Goal: Task Accomplishment & Management: Use online tool/utility

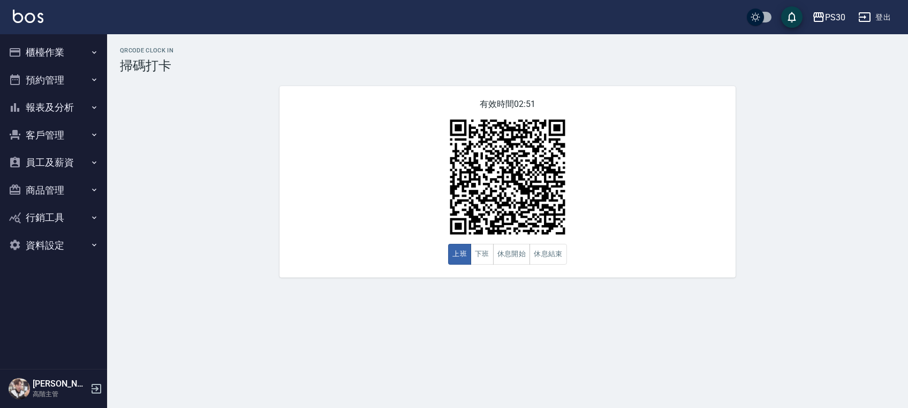
click at [54, 53] on button "櫃檯作業" at bounding box center [53, 53] width 98 height 28
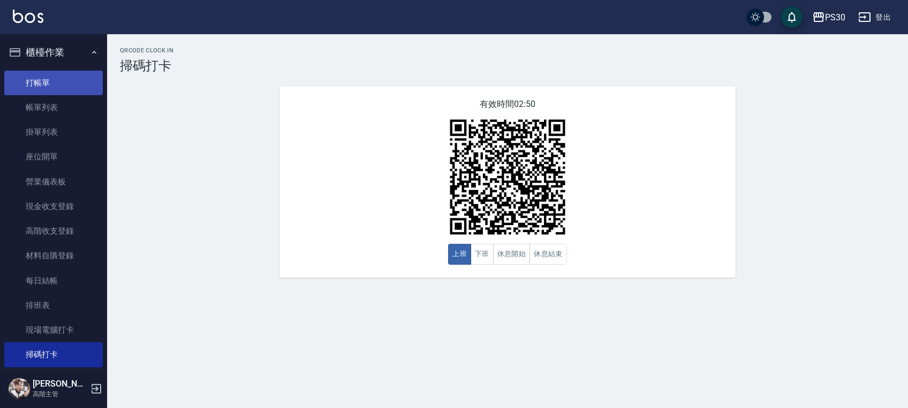
click at [58, 89] on link "打帳單" at bounding box center [53, 83] width 98 height 25
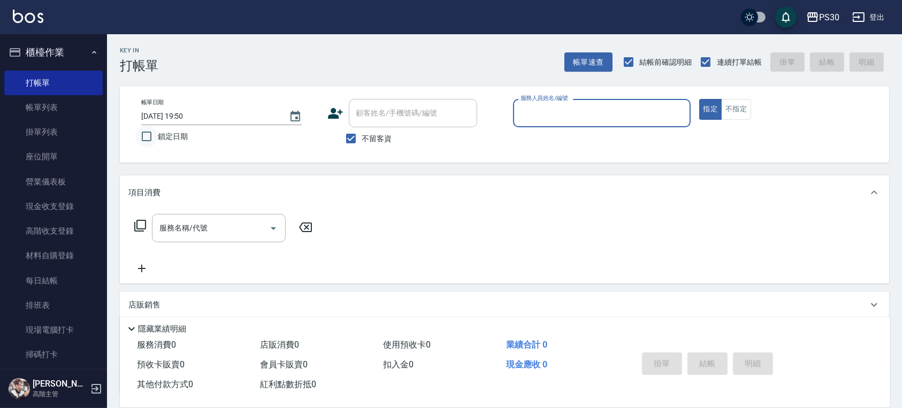
click at [148, 136] on input "鎖定日期" at bounding box center [146, 136] width 22 height 22
checkbox input "true"
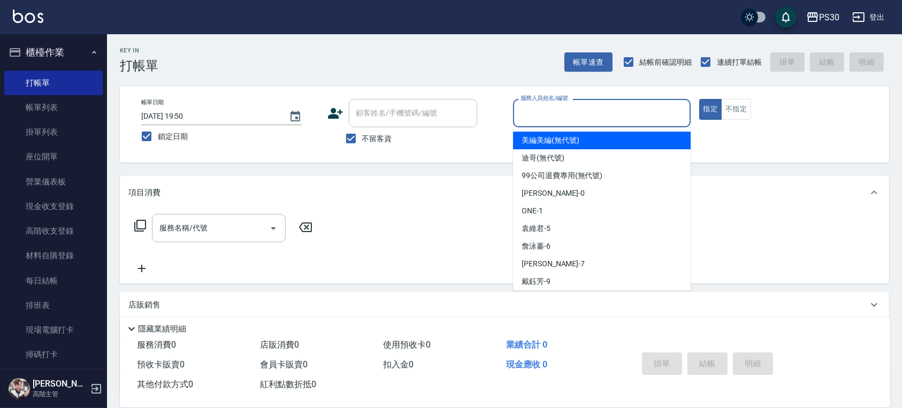
click at [582, 110] on input "服務人員姓名/編號" at bounding box center [602, 113] width 168 height 19
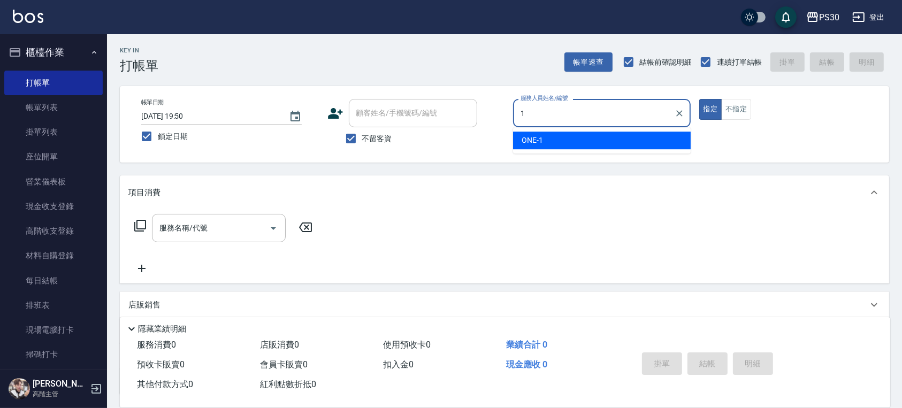
type input "ONE-1"
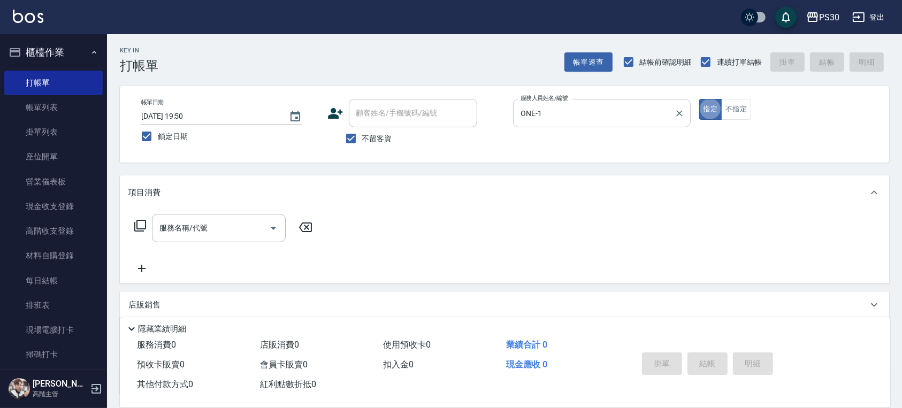
type button "true"
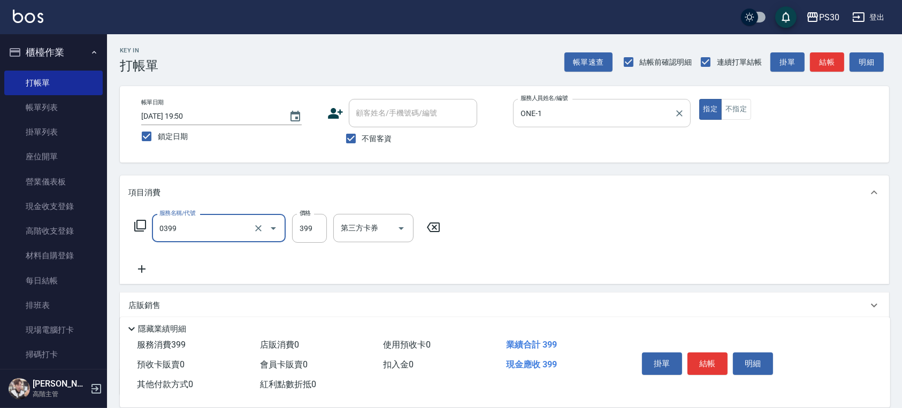
type input "海鹽洗(0399)"
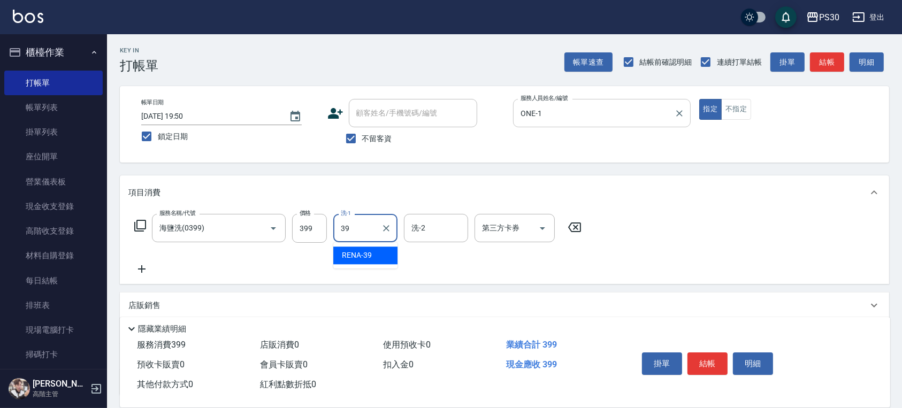
type input "RENA-39"
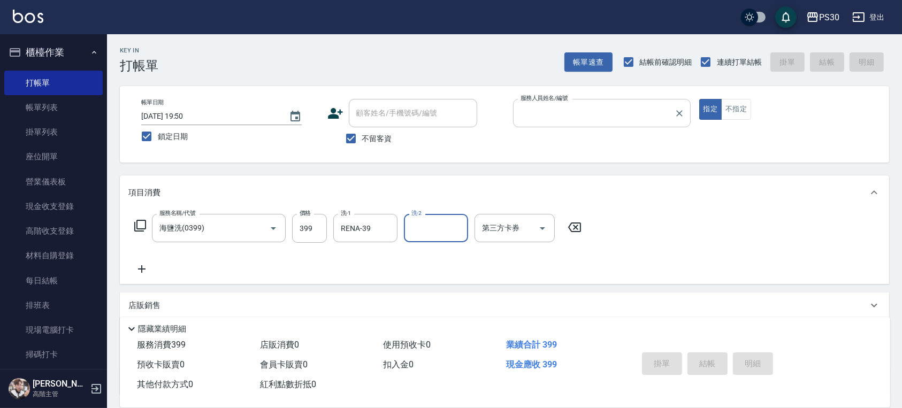
type input "1"
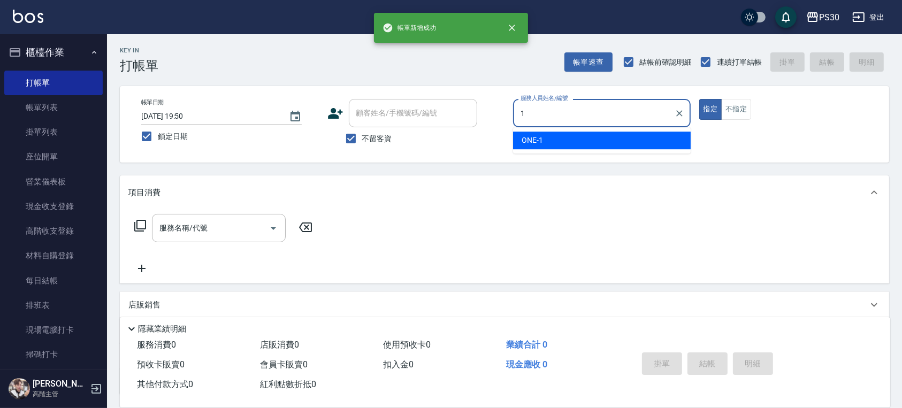
type input "ONE-1"
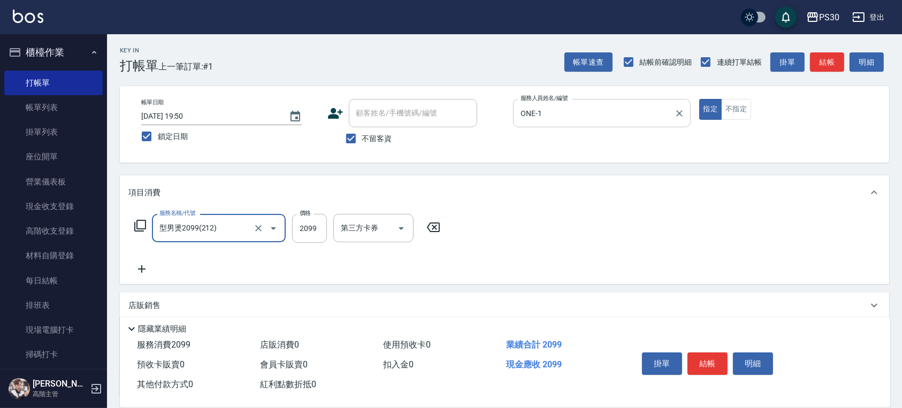
type input "型男燙2099(212)"
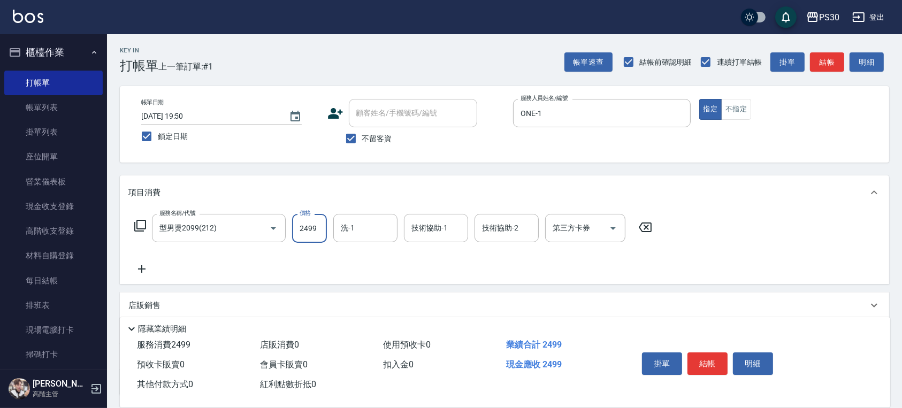
click at [307, 240] on input "2499" at bounding box center [309, 228] width 35 height 29
type input "2400"
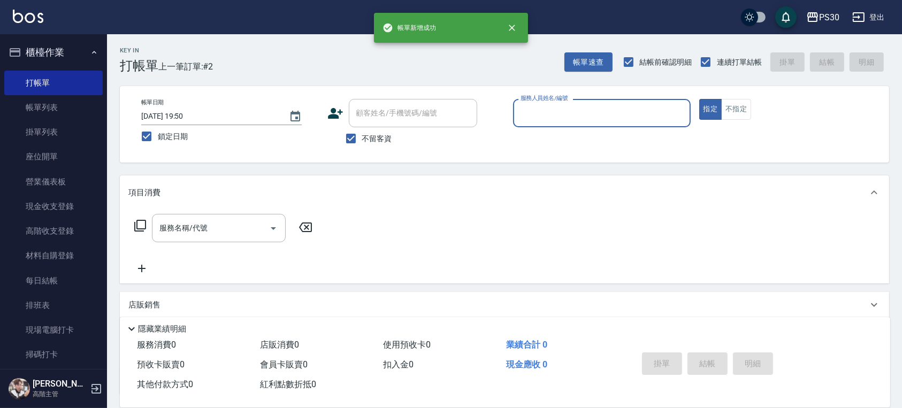
type input "7"
type input "ONE-1"
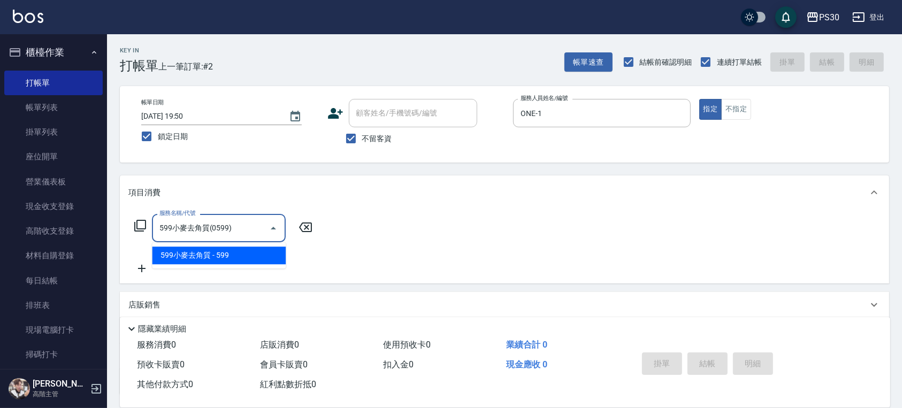
type input "599小麥去角質(0599)"
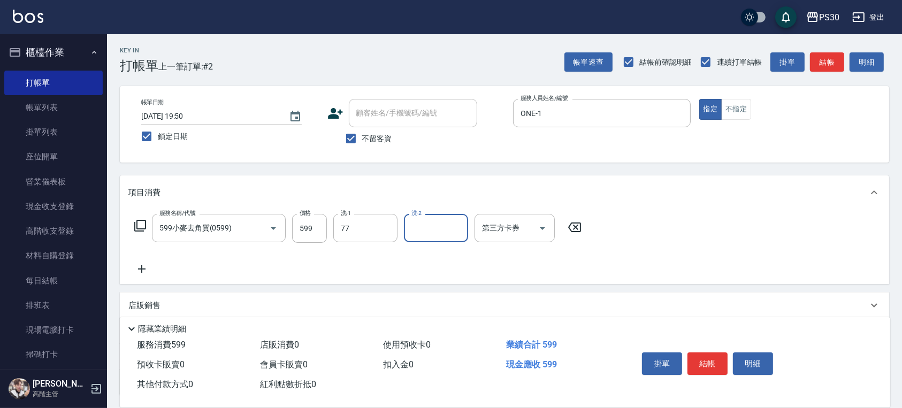
type input "七七-77"
click at [308, 225] on input "599" at bounding box center [309, 228] width 35 height 29
type input "500"
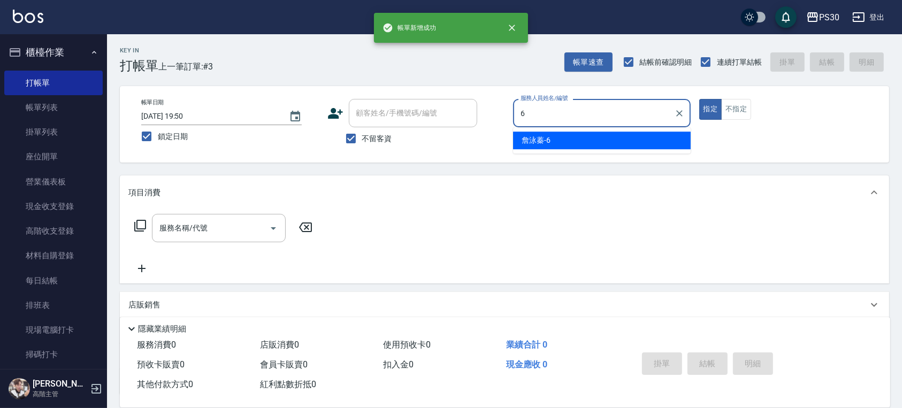
type input "[PERSON_NAME]-6"
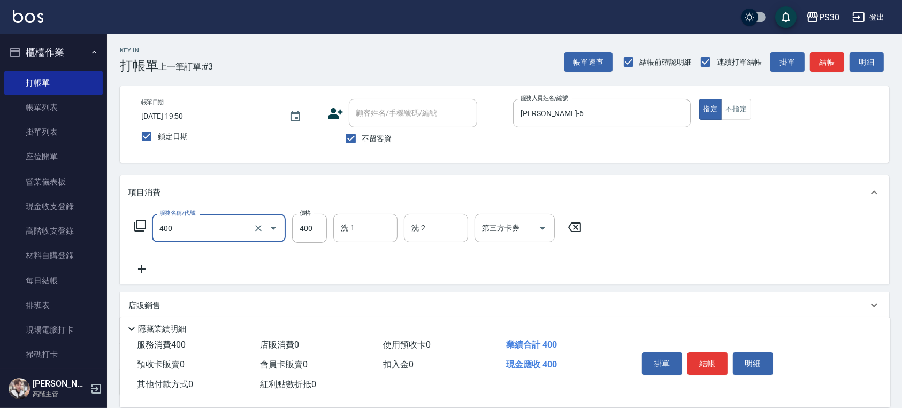
type input "洗剪400(400)"
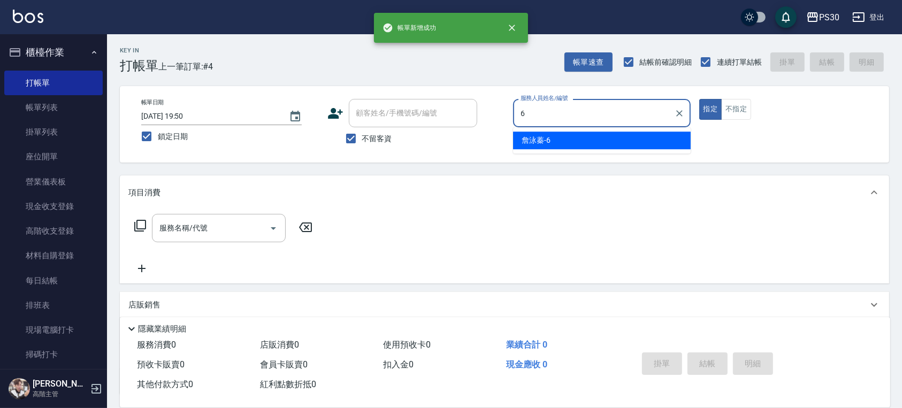
type input "[PERSON_NAME]-6"
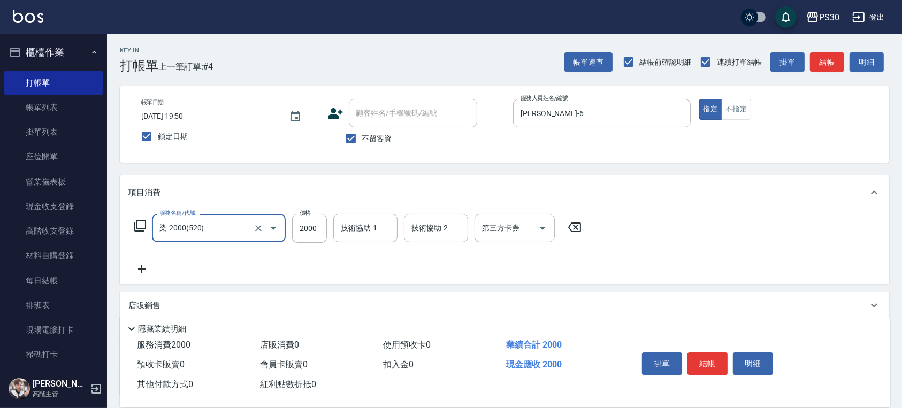
type input "染-2000(520)"
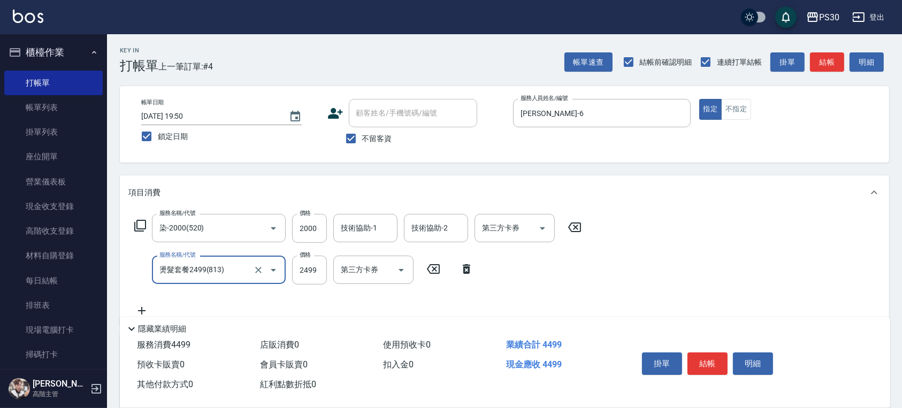
type input "燙髮套餐2499(813)"
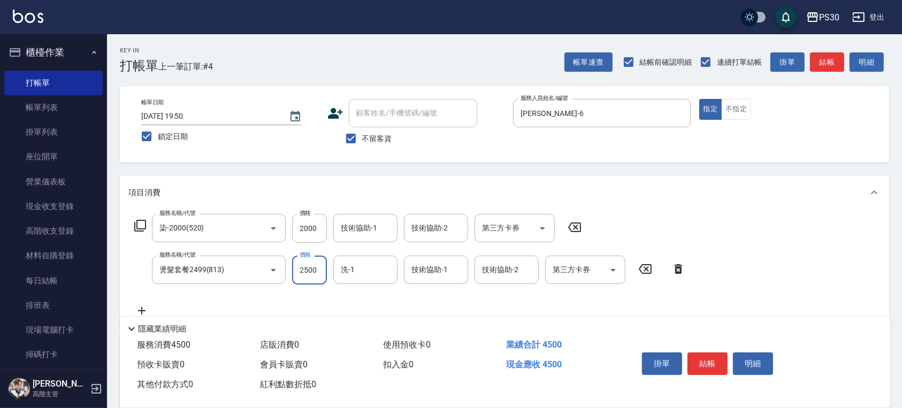
type input "2500"
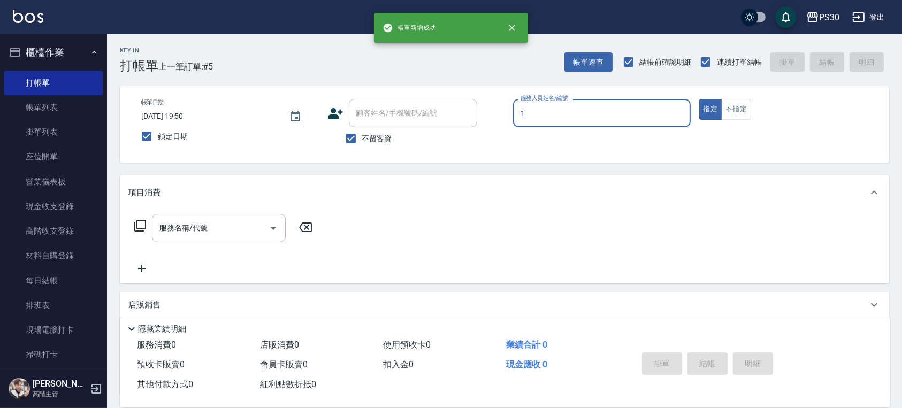
type input "ONE-1"
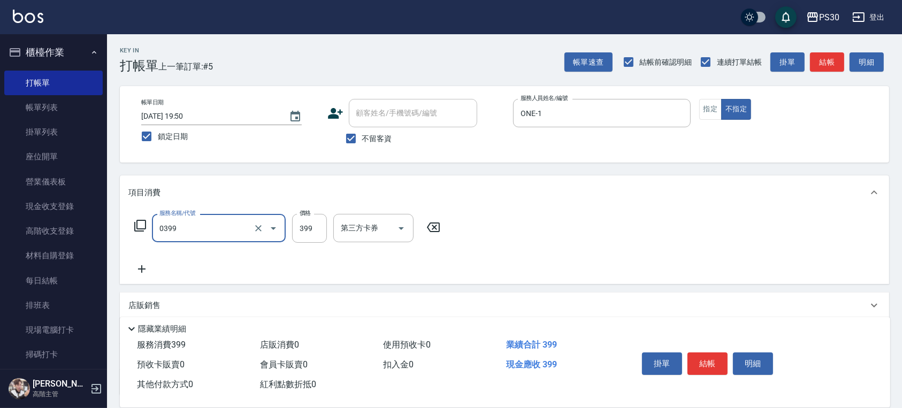
type input "海鹽洗(0399)"
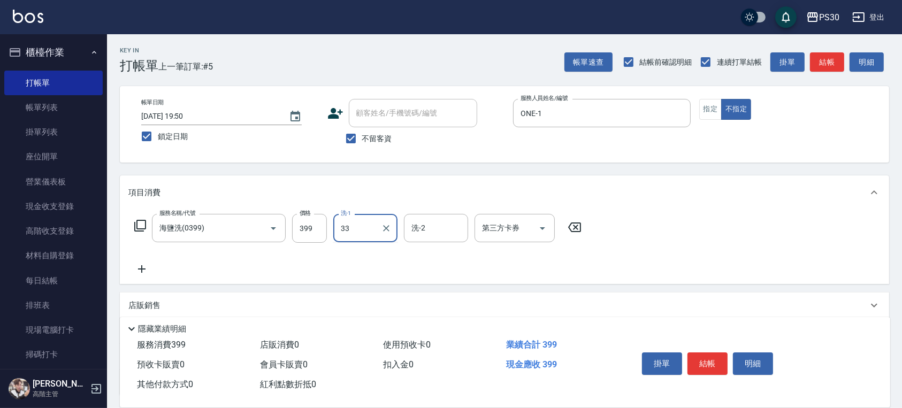
type input "[PERSON_NAME]-33"
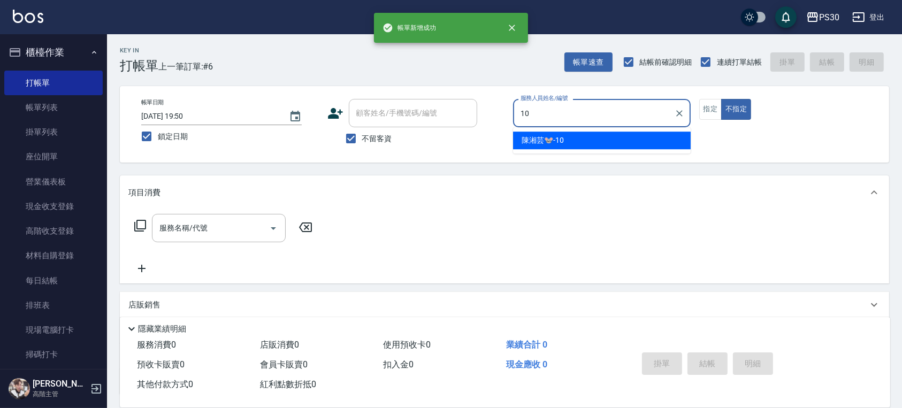
type input "[PERSON_NAME]🐭-10"
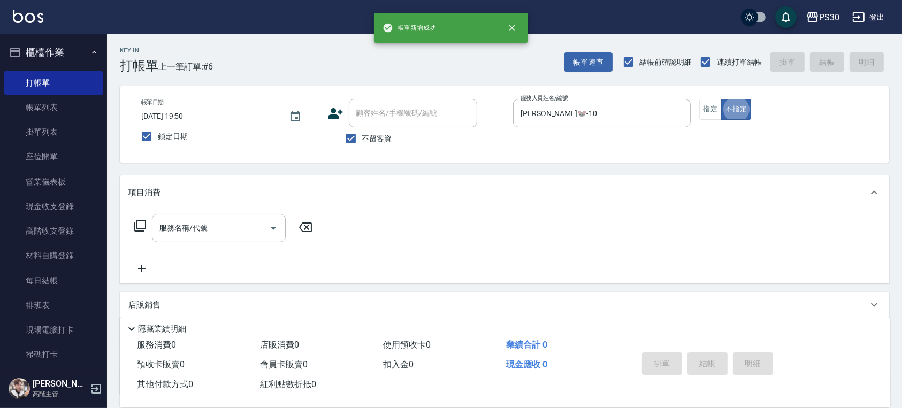
type button "false"
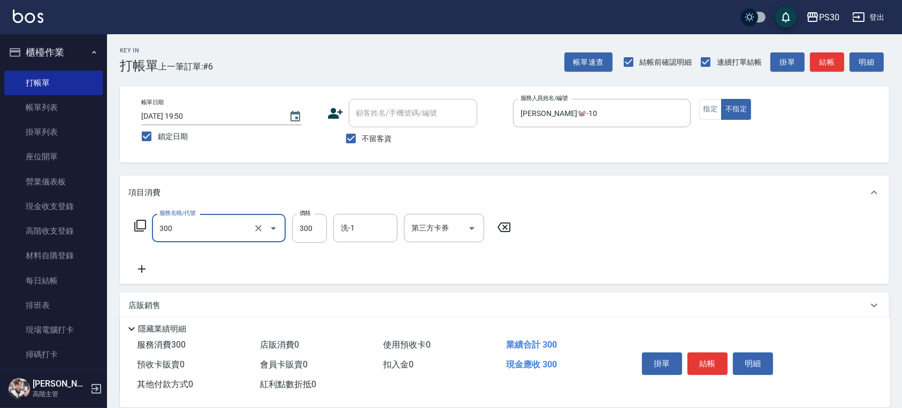
type input "洗剪300(300)"
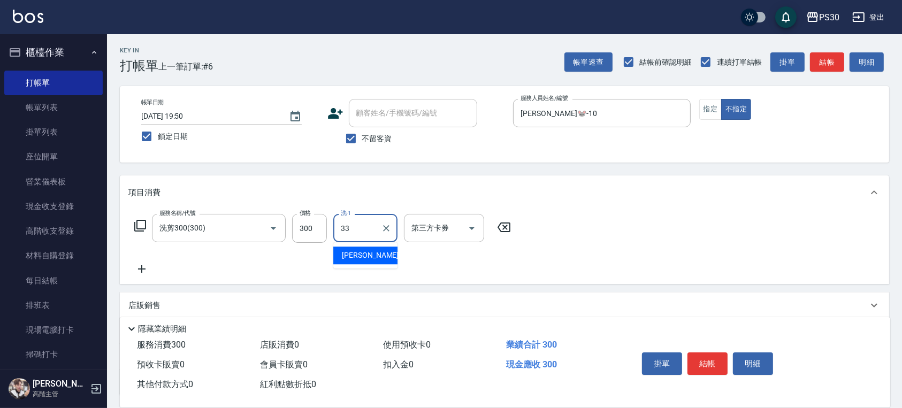
type input "[PERSON_NAME]-33"
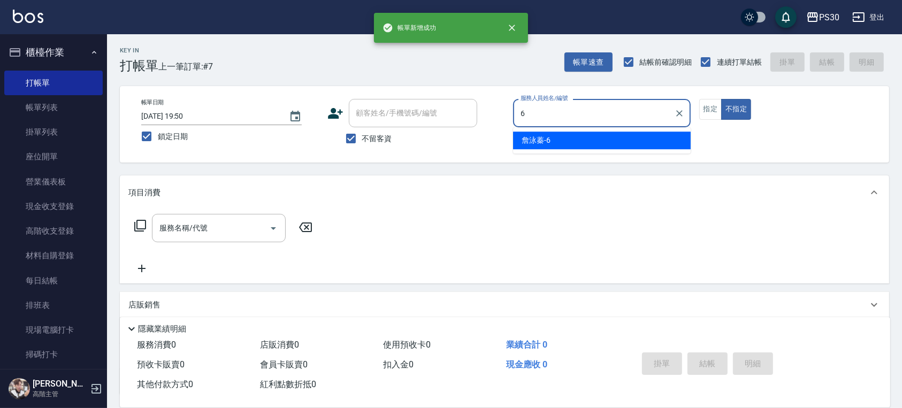
type input "[PERSON_NAME]-6"
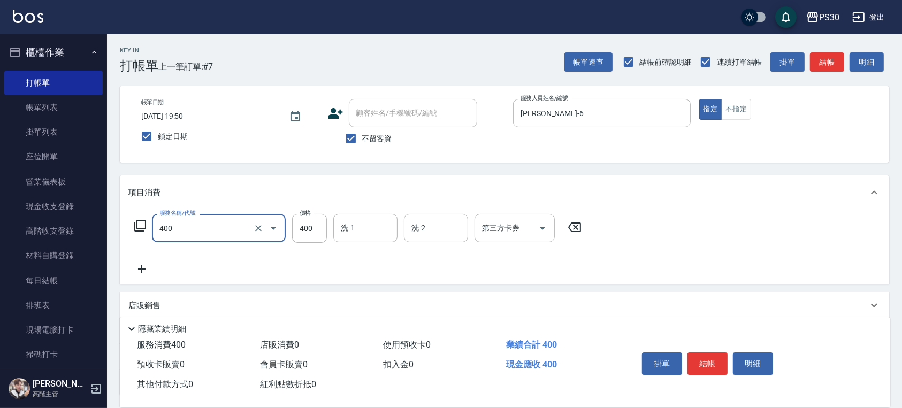
type input "洗剪400(400)"
type input "450"
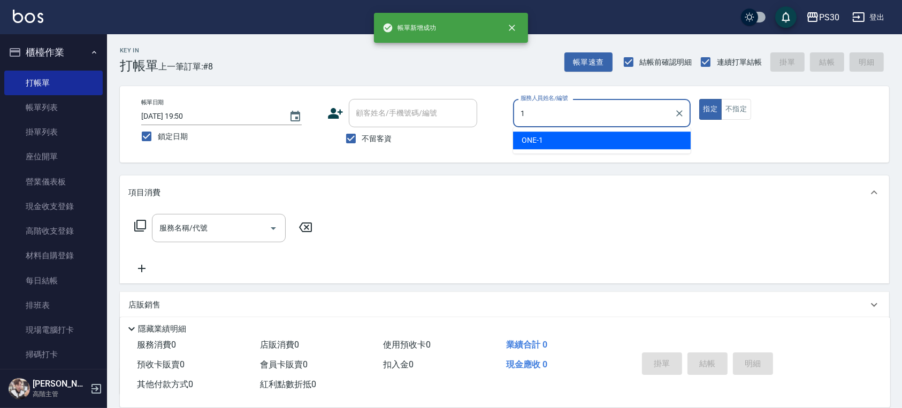
type input "ONE-1"
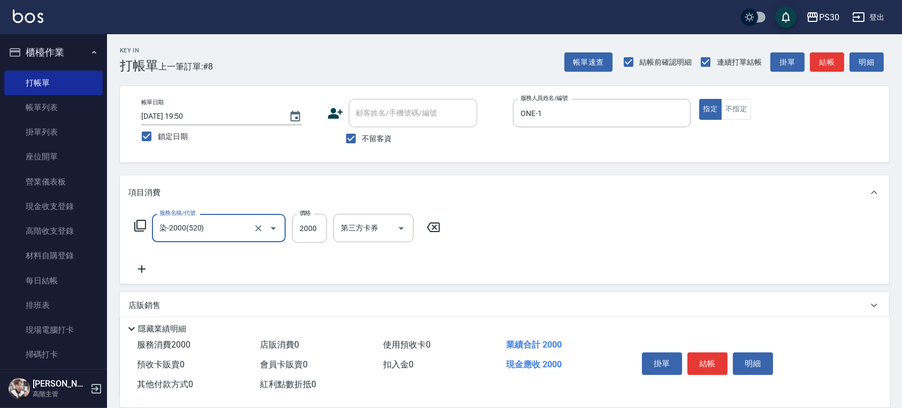
type input "染-2000(520)"
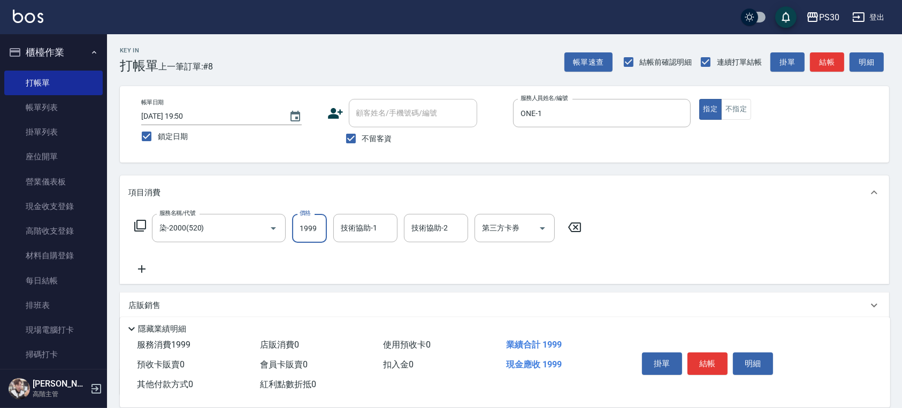
type input "1999"
type input "[PERSON_NAME]-33"
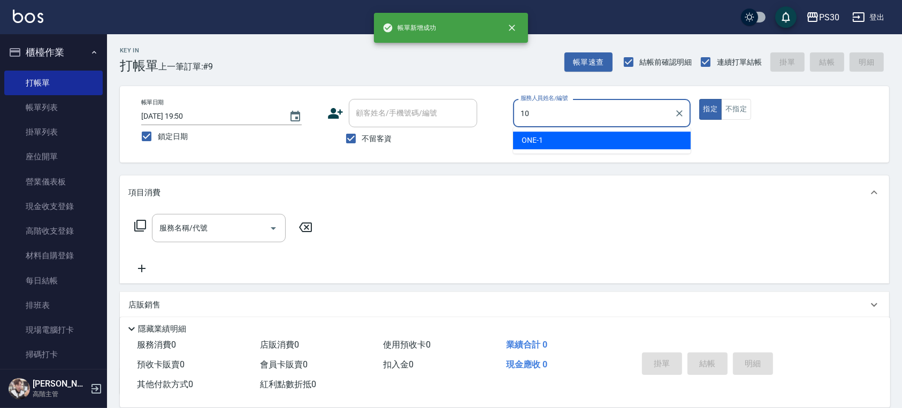
type input "[PERSON_NAME]🐭-10"
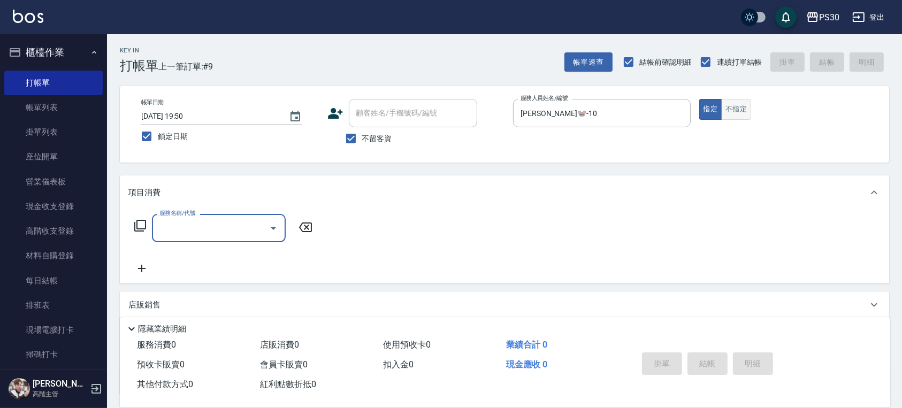
click at [733, 104] on button "不指定" at bounding box center [736, 109] width 30 height 21
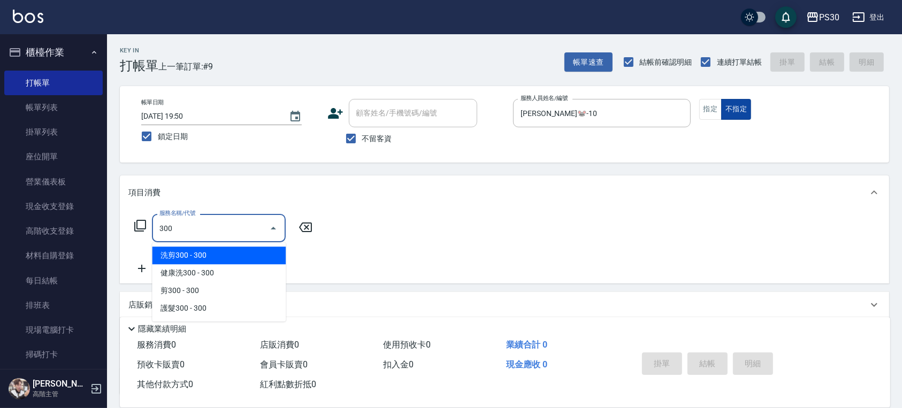
type input "洗剪300(300)"
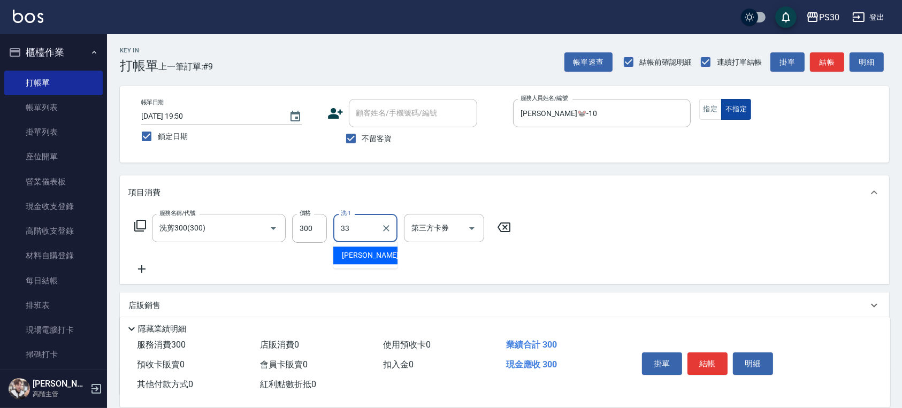
type input "[PERSON_NAME]-33"
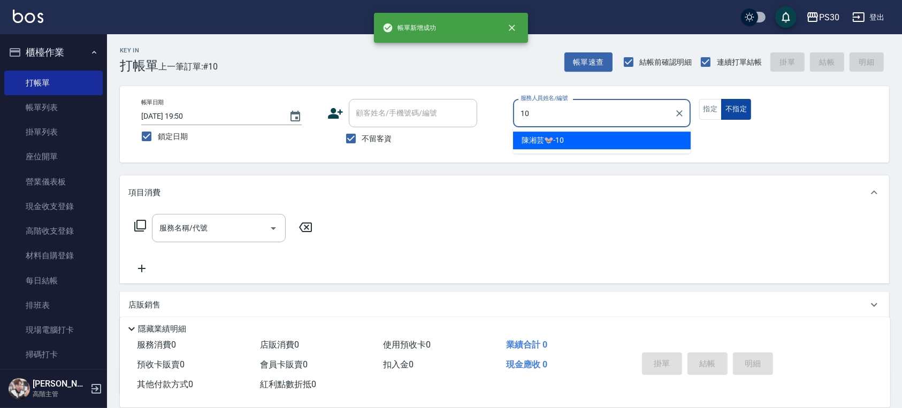
type input "[PERSON_NAME]🐭-10"
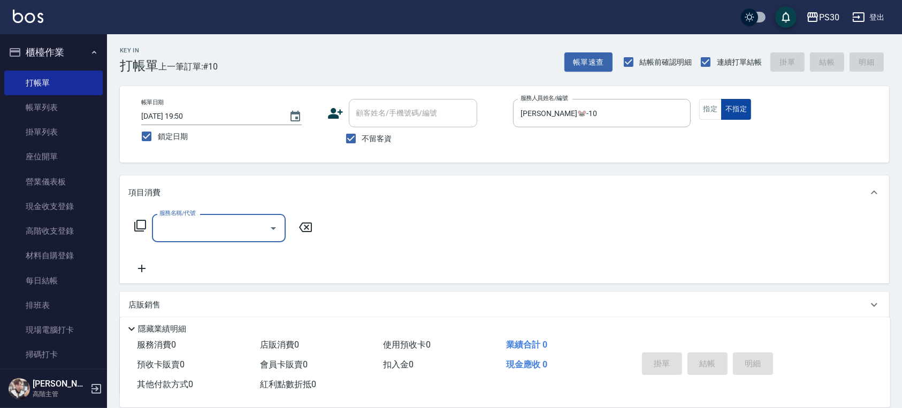
type input "3"
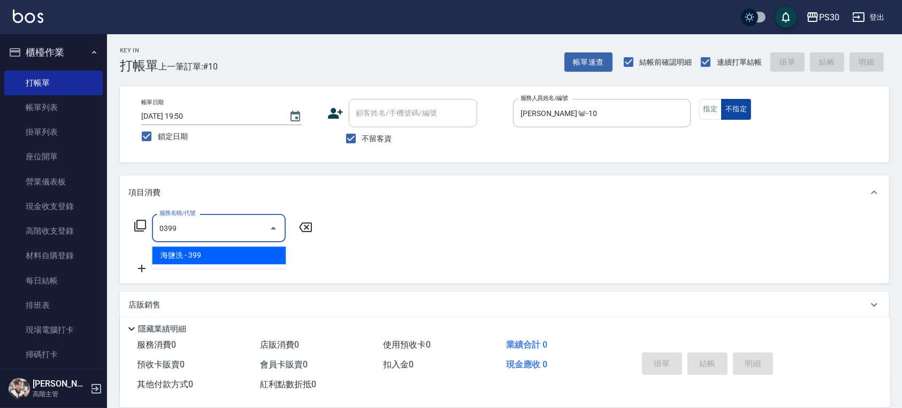
type input "海鹽洗(0399)"
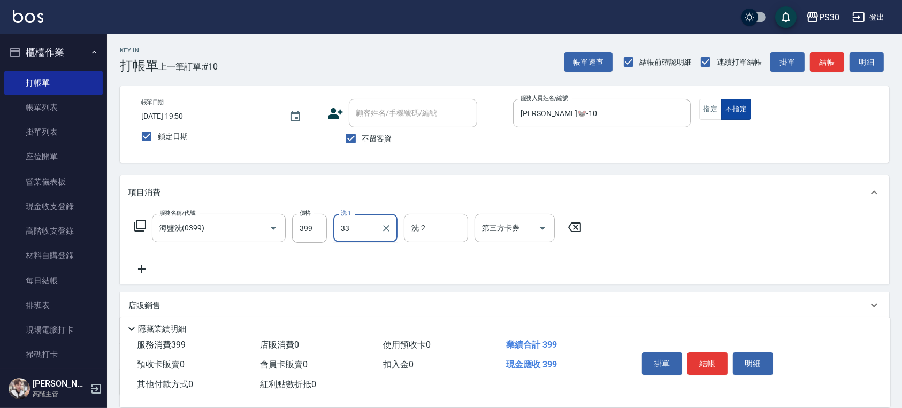
type input "[PERSON_NAME]-33"
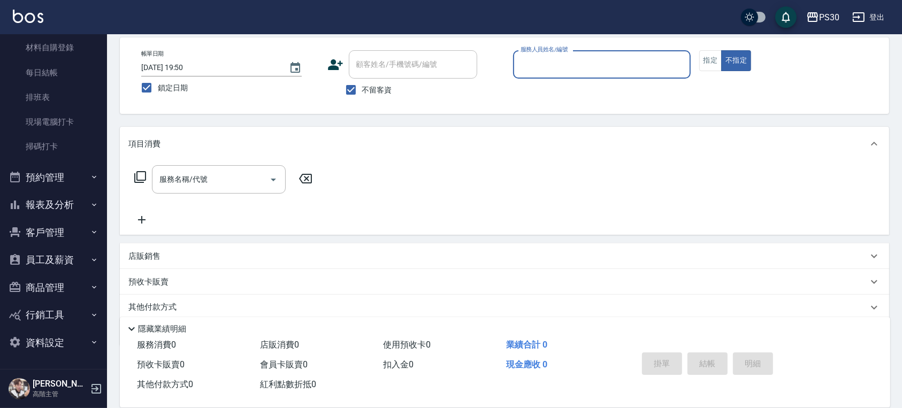
scroll to position [71, 0]
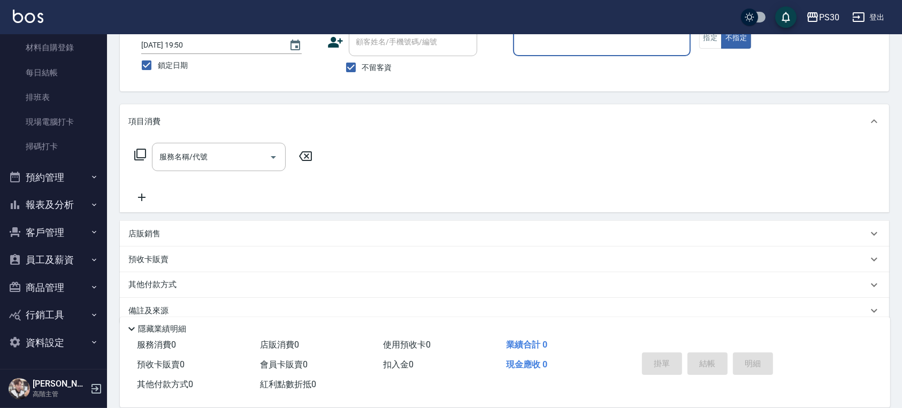
click at [68, 209] on button "報表及分析" at bounding box center [53, 205] width 98 height 28
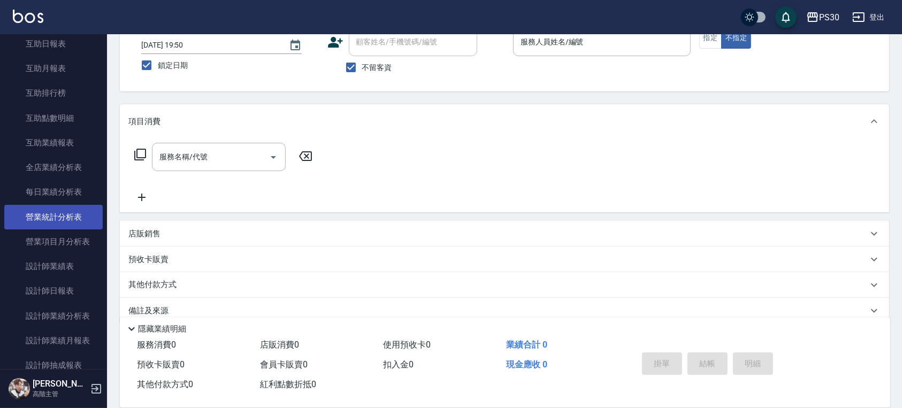
scroll to position [565, 0]
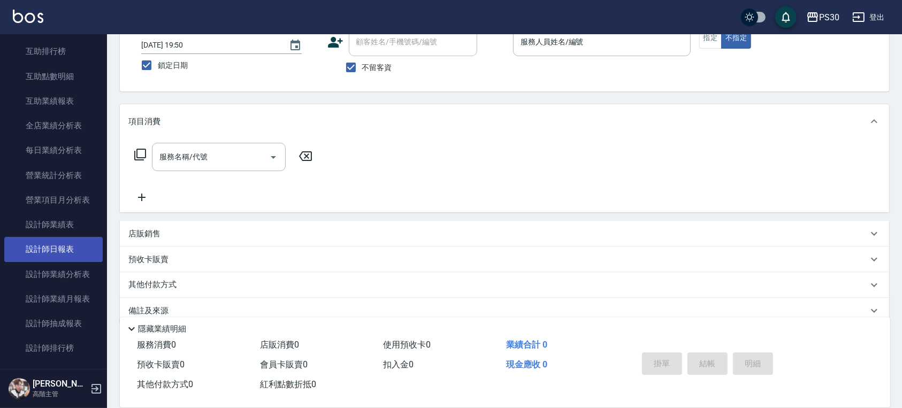
click at [57, 245] on link "設計師日報表" at bounding box center [53, 249] width 98 height 25
